Goal: Check status: Check status

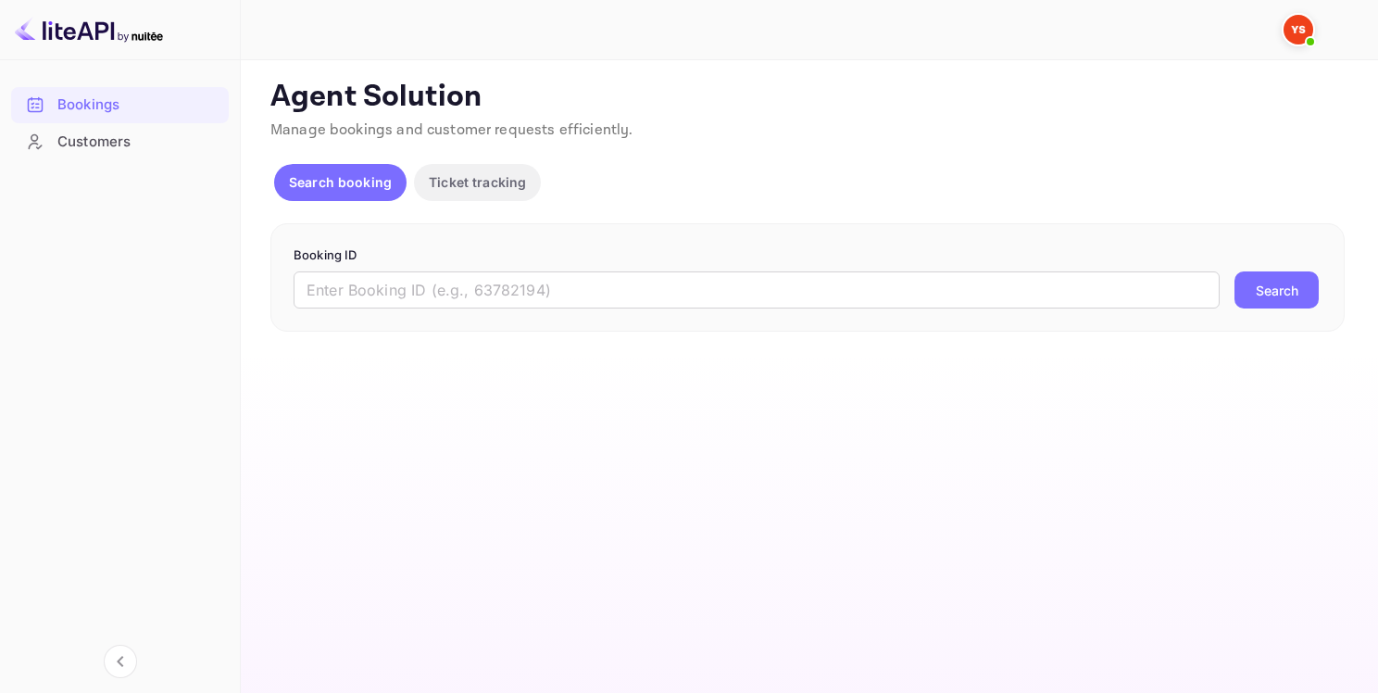
click at [507, 282] on input "text" at bounding box center [757, 289] width 926 height 37
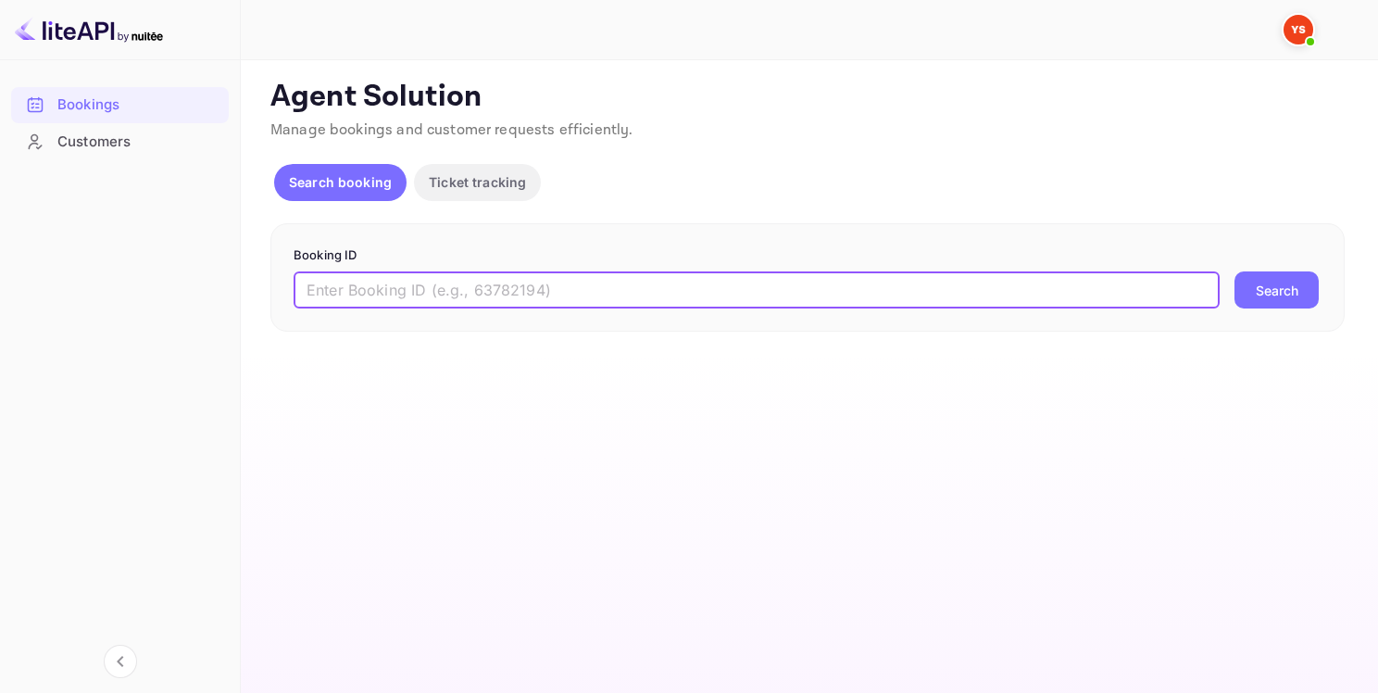
paste input "9677683"
type input "9677683"
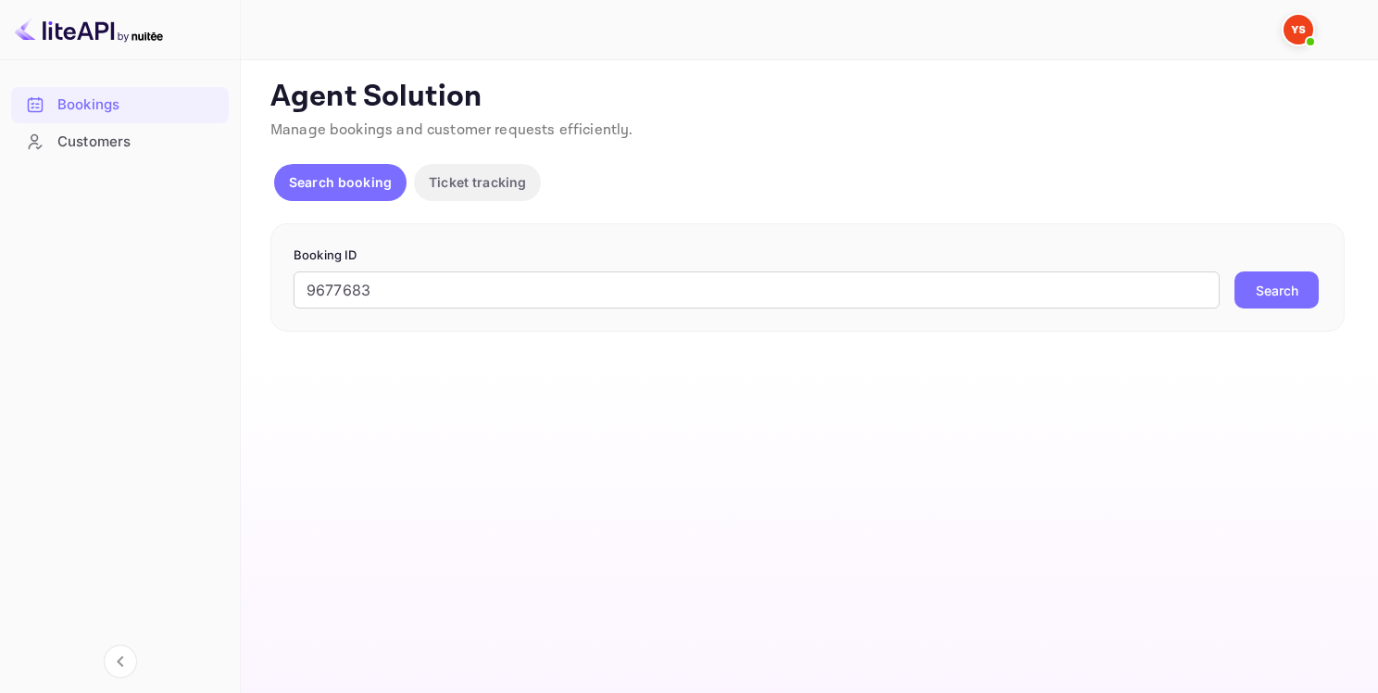
click at [1261, 277] on button "Search" at bounding box center [1276, 289] width 84 height 37
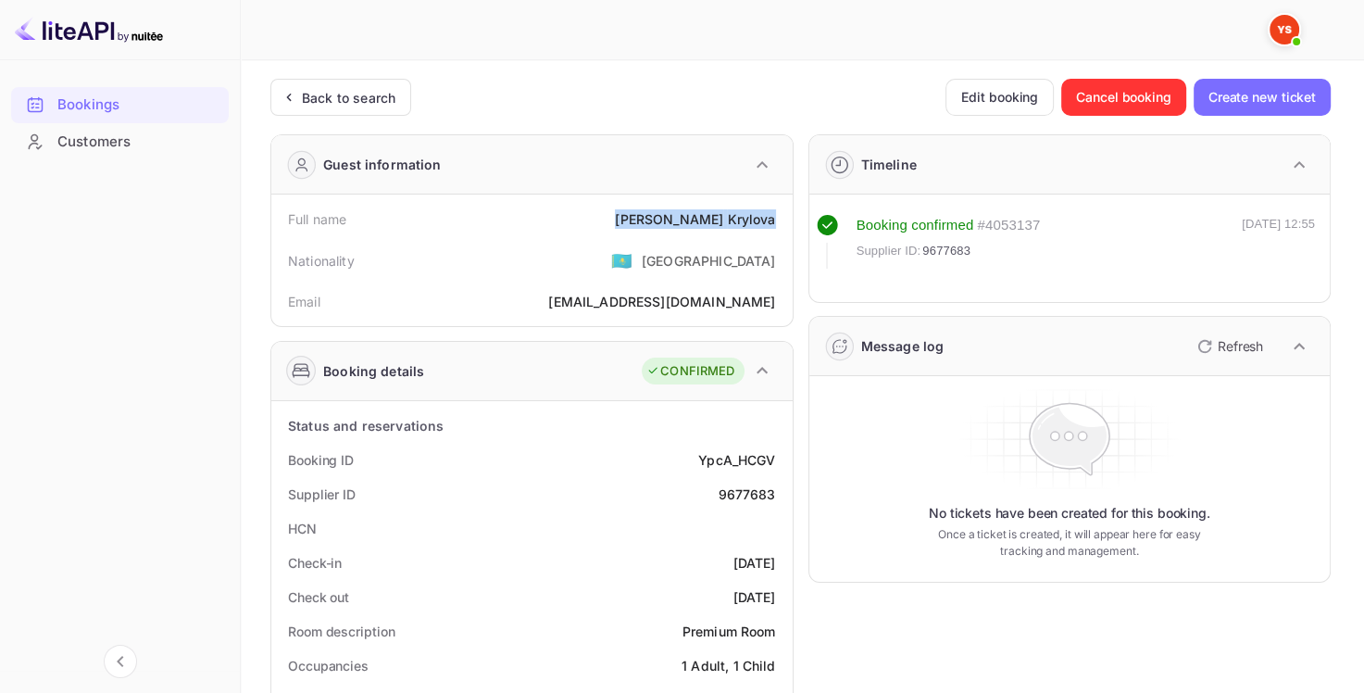
drag, startPoint x: 684, startPoint y: 219, endPoint x: 781, endPoint y: 209, distance: 96.7
click at [781, 209] on div "Full name [PERSON_NAME]" at bounding box center [532, 219] width 507 height 34
copy div "[PERSON_NAME]"
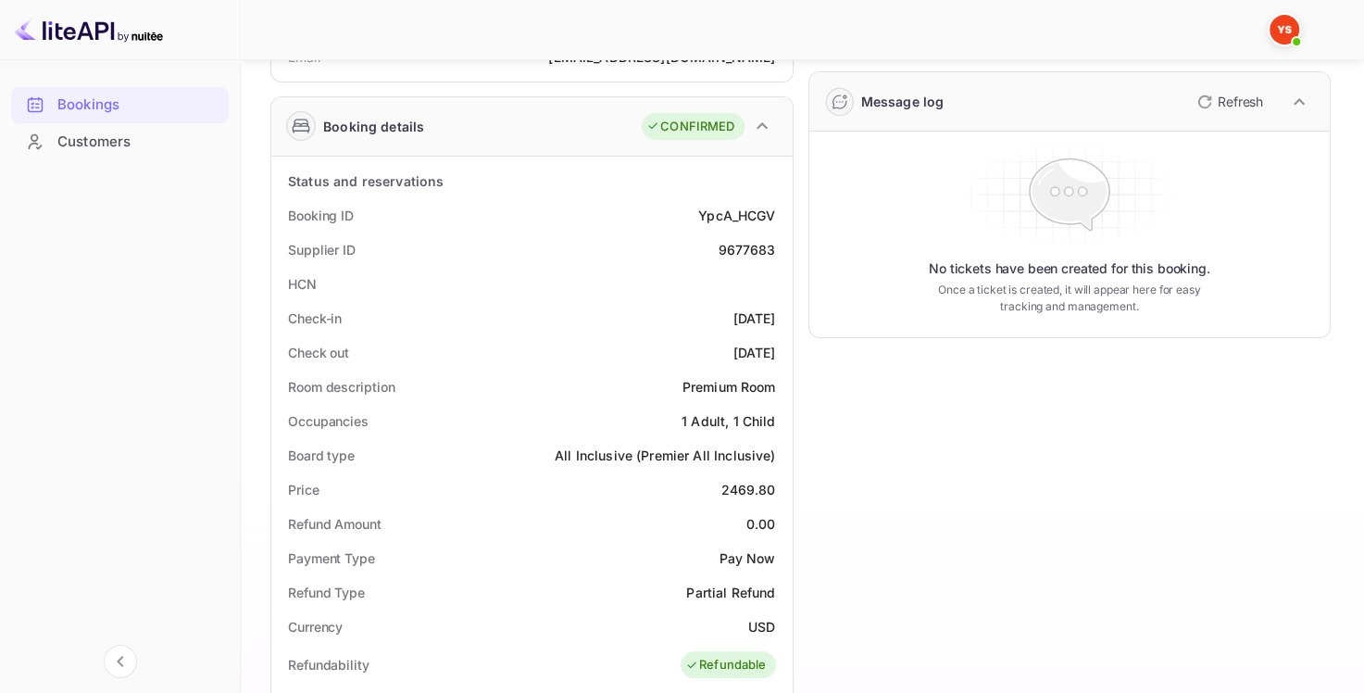
scroll to position [278, 0]
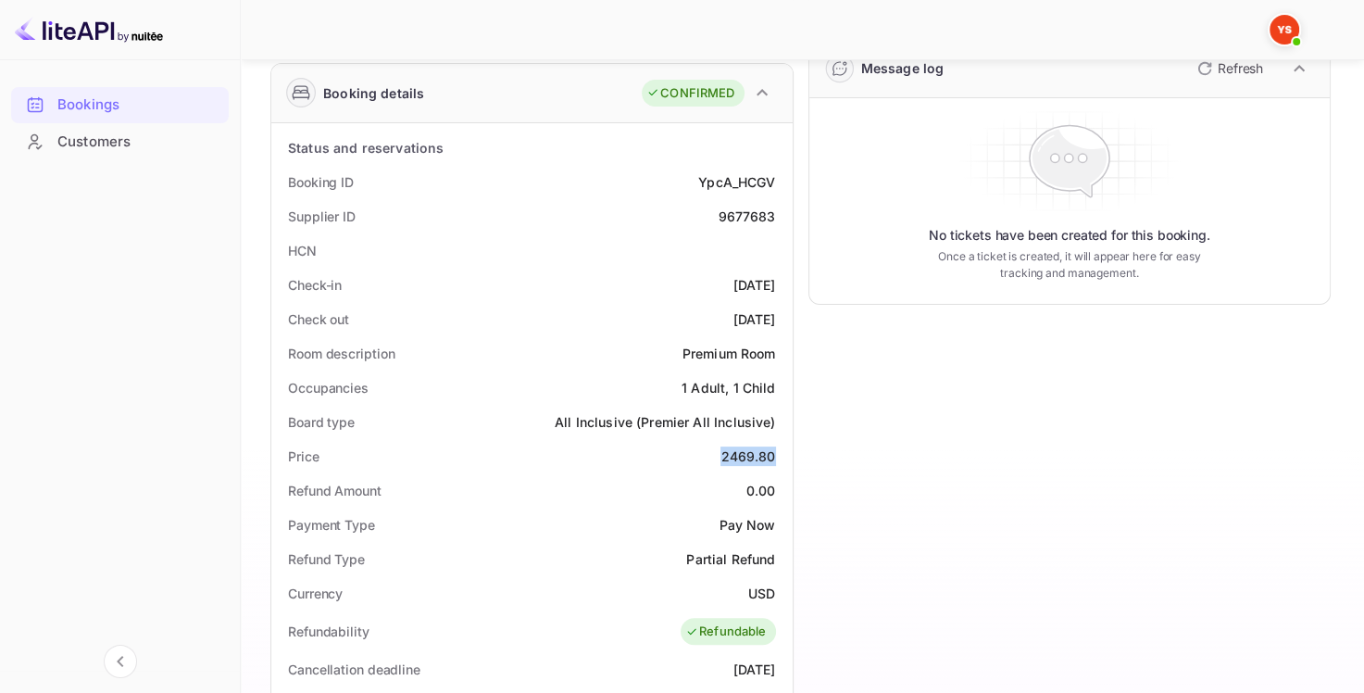
drag, startPoint x: 721, startPoint y: 446, endPoint x: 773, endPoint y: 448, distance: 51.9
click at [773, 448] on div "Price 2469.80" at bounding box center [532, 456] width 507 height 34
copy div "2469.80"
drag, startPoint x: 718, startPoint y: 211, endPoint x: 777, endPoint y: 212, distance: 59.3
click at [777, 212] on div "Supplier ID 9677683" at bounding box center [532, 216] width 507 height 34
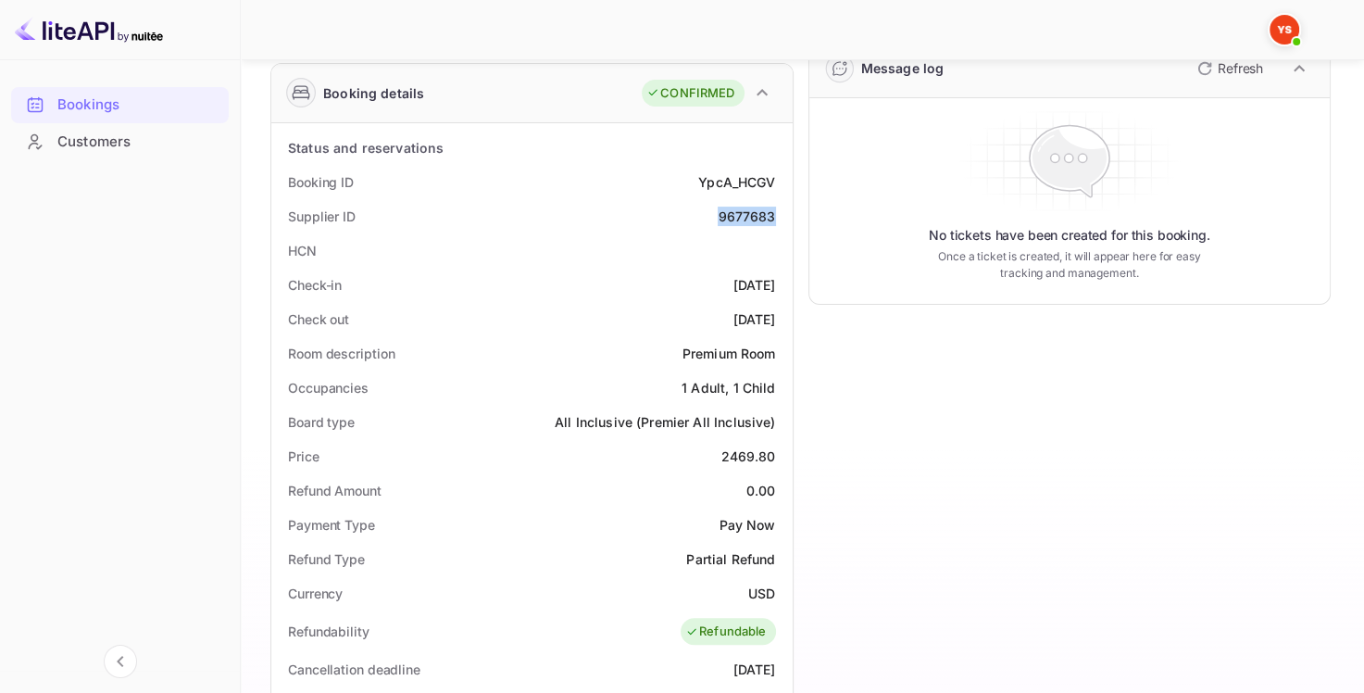
copy div "9677683"
